Goal: Register for event/course

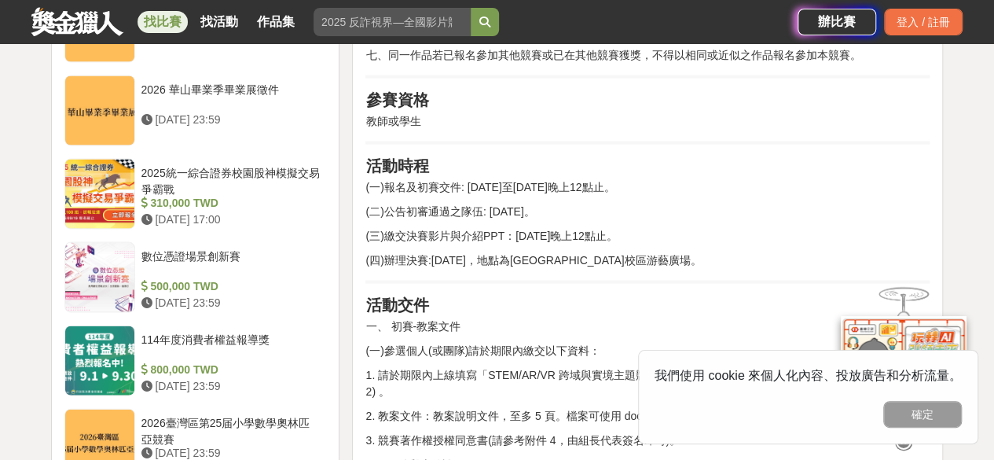
scroll to position [1548, 0]
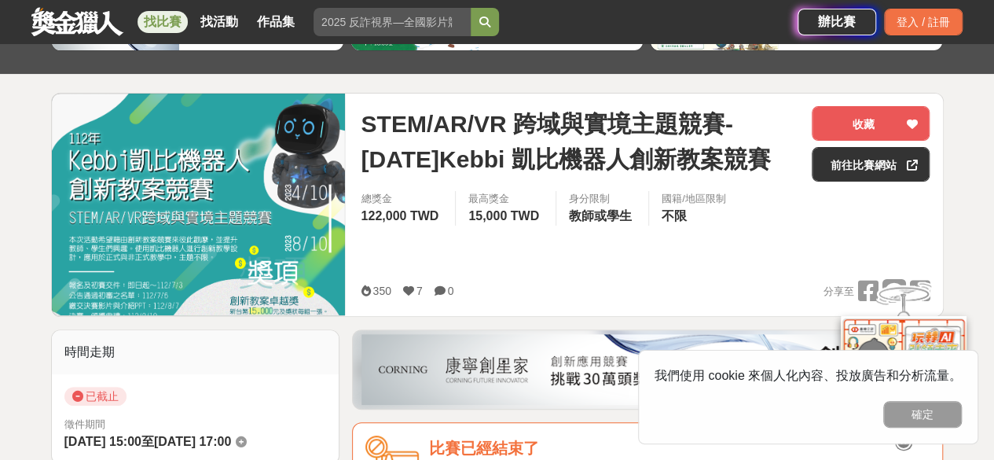
scroll to position [164, 0]
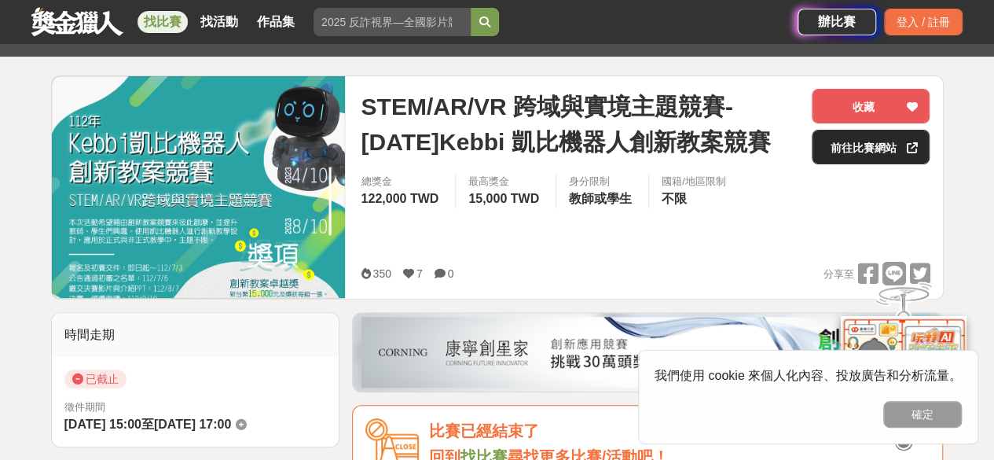
click at [885, 148] on link "前往比賽網站" at bounding box center [870, 147] width 118 height 35
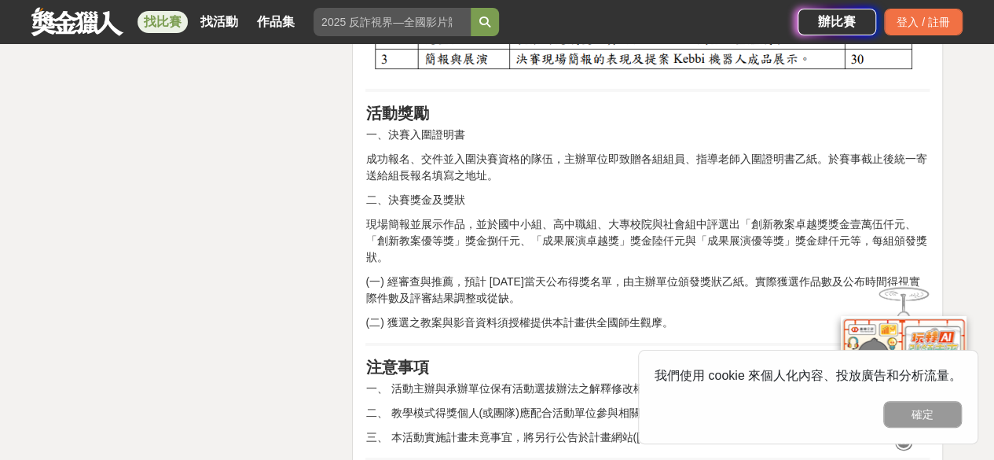
scroll to position [2833, 0]
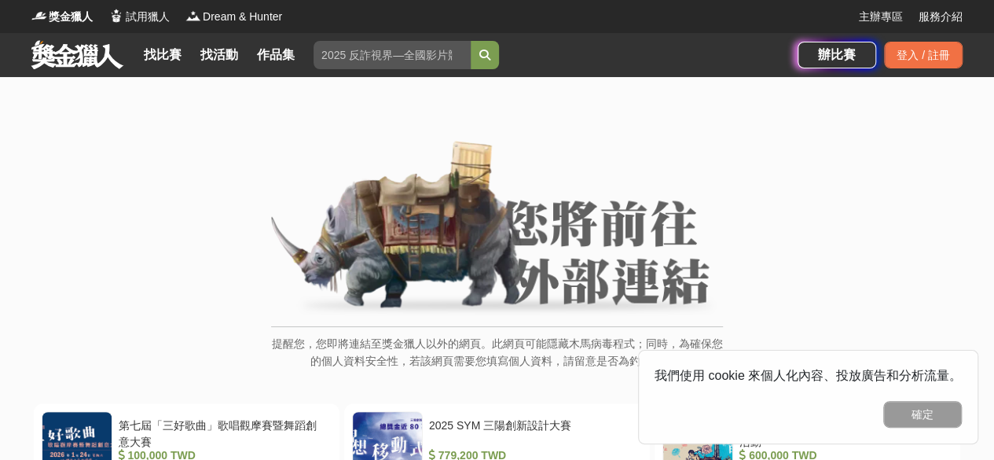
scroll to position [245, 0]
